Goal: Find specific page/section: Find specific page/section

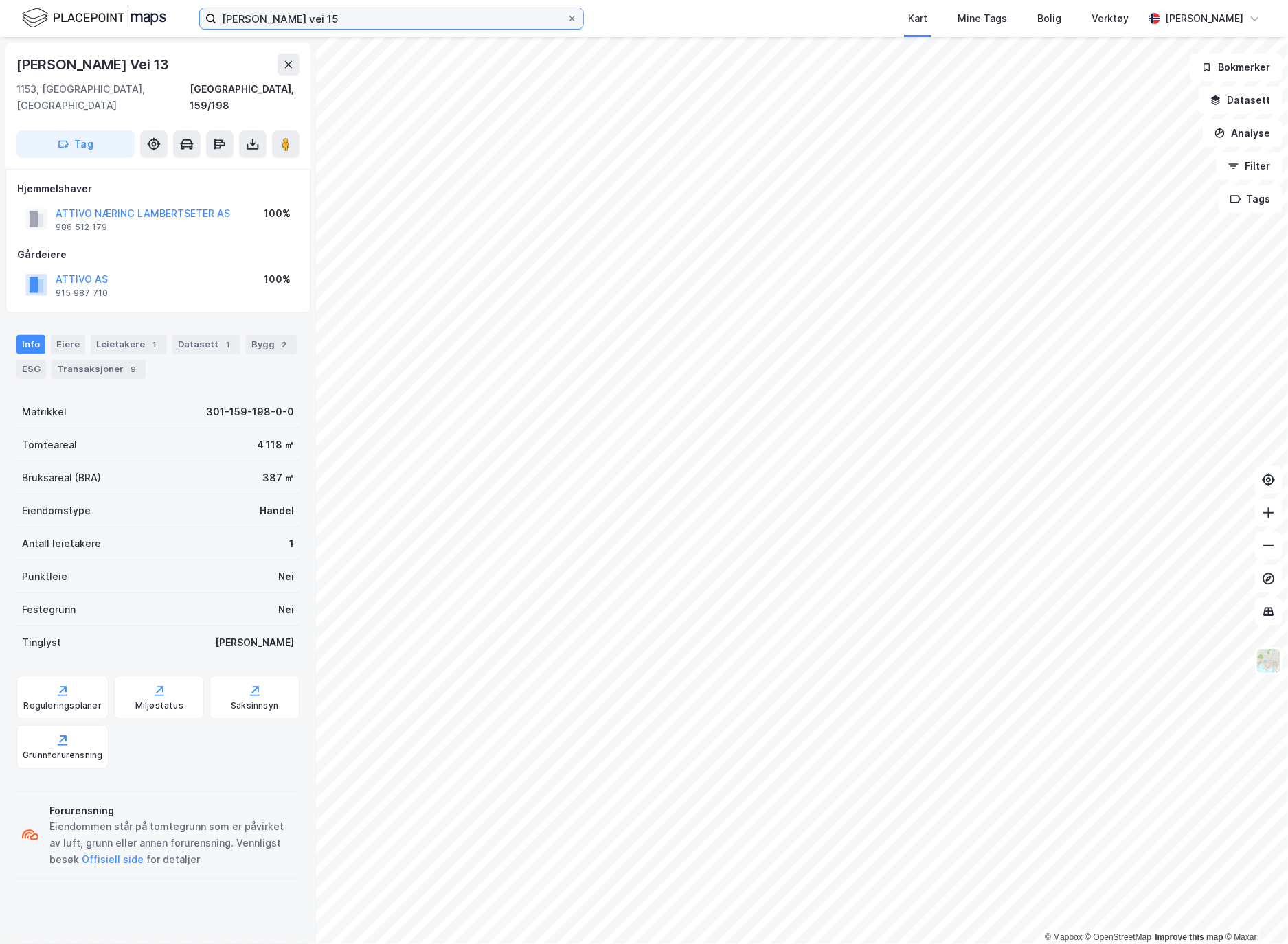
click at [287, 19] on input "[PERSON_NAME] vei 15" at bounding box center [391, 18] width 351 height 20
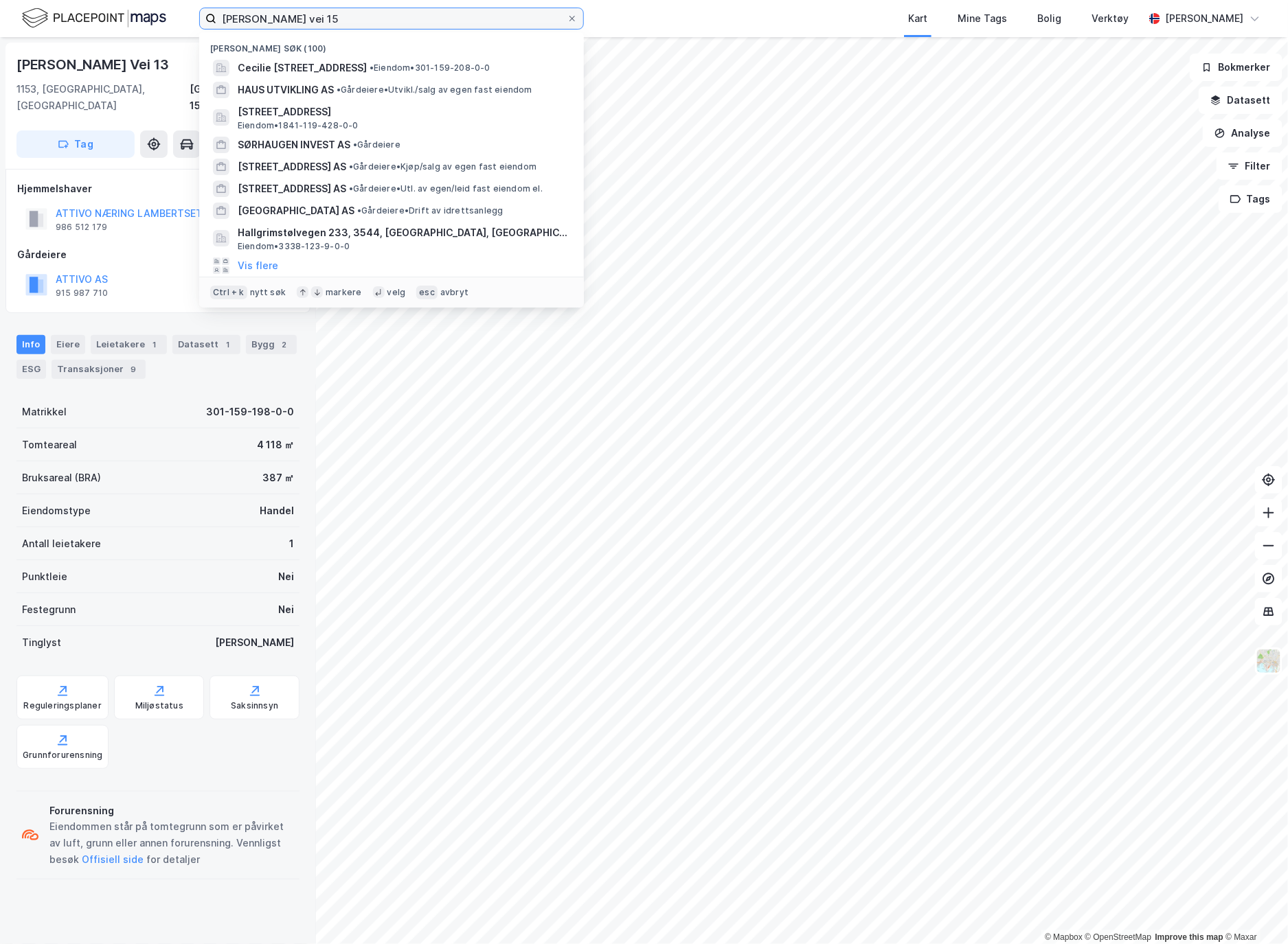
click at [287, 19] on input "[PERSON_NAME] vei 15" at bounding box center [391, 18] width 351 height 20
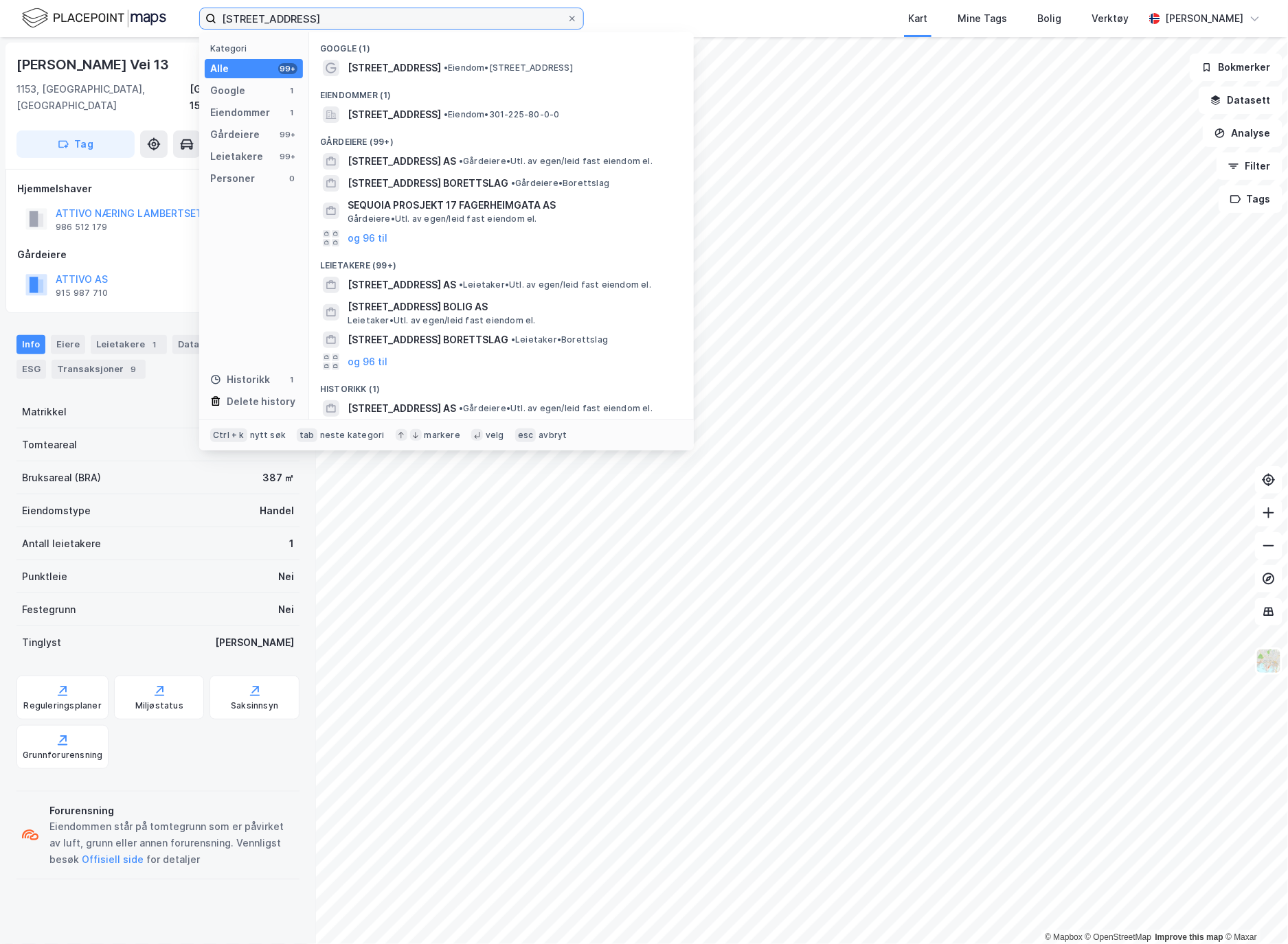
type input "[STREET_ADDRESS]"
click at [441, 115] on span "[STREET_ADDRESS]" at bounding box center [394, 114] width 94 height 16
